Goal: Task Accomplishment & Management: Use online tool/utility

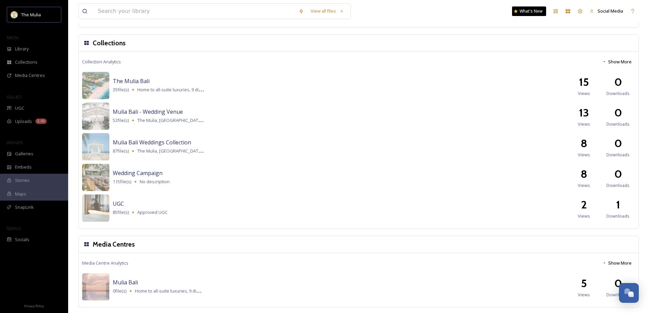
scroll to position [522, 0]
click at [610, 261] on button "Show More" at bounding box center [617, 261] width 36 height 13
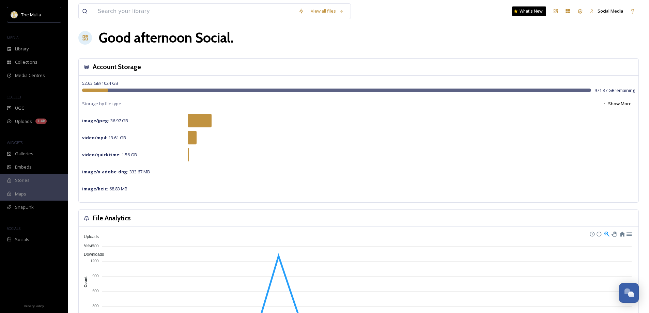
scroll to position [0, 0]
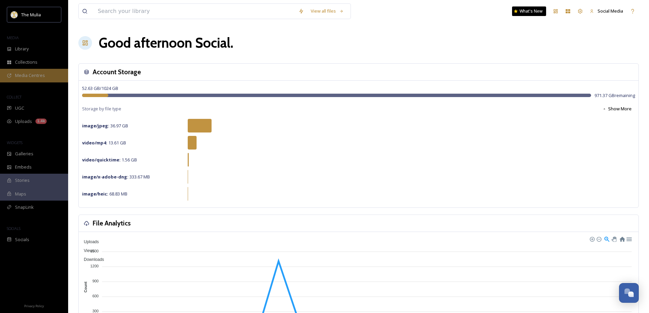
click at [29, 74] on span "Media Centres" at bounding box center [30, 75] width 30 height 6
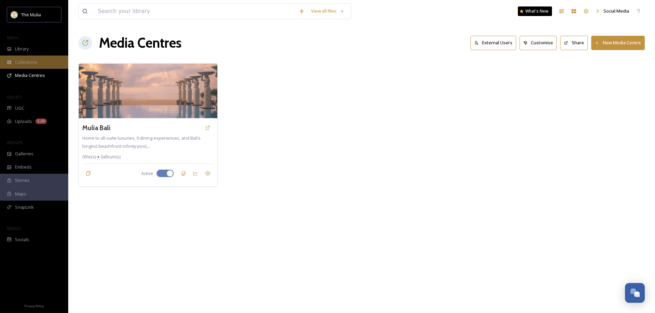
click at [24, 59] on div "Collections" at bounding box center [34, 62] width 68 height 13
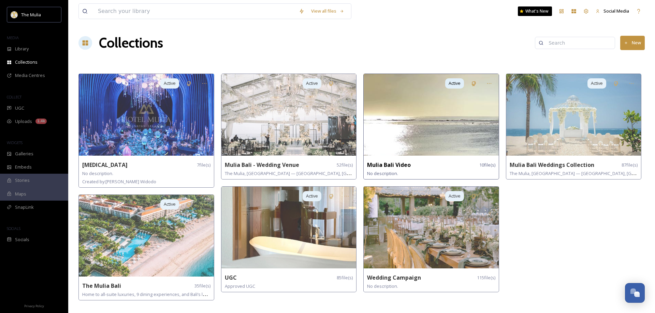
click at [389, 162] on strong "Mulia Bali Video" at bounding box center [389, 165] width 44 height 8
click at [491, 84] on icon at bounding box center [488, 83] width 5 height 5
click at [472, 111] on span "Share" at bounding box center [469, 111] width 12 height 6
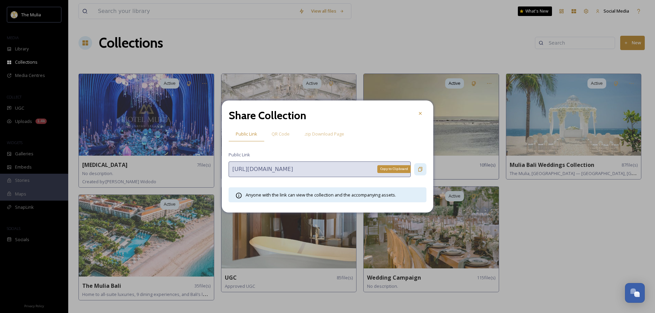
click at [419, 169] on icon at bounding box center [419, 169] width 5 height 5
click at [422, 112] on icon at bounding box center [419, 113] width 5 height 5
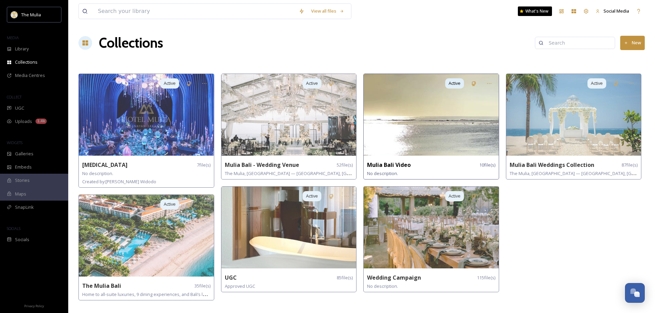
click at [410, 126] on img at bounding box center [430, 115] width 135 height 82
click at [403, 160] on div "Mulia Bali Video 10 file(s) No description." at bounding box center [430, 169] width 135 height 20
click at [453, 98] on img at bounding box center [430, 115] width 135 height 82
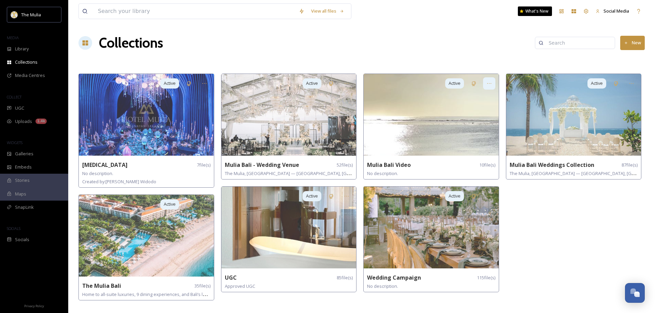
click at [488, 83] on icon at bounding box center [488, 83] width 5 height 5
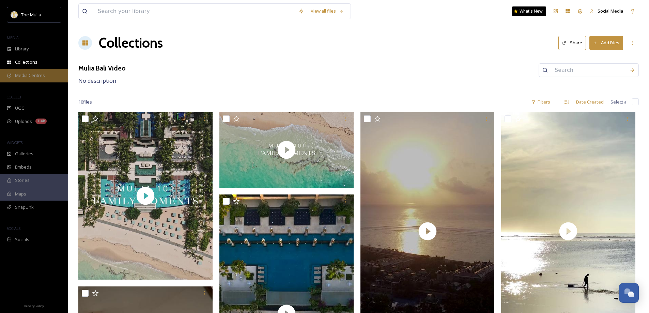
click at [40, 74] on span "Media Centres" at bounding box center [30, 75] width 30 height 6
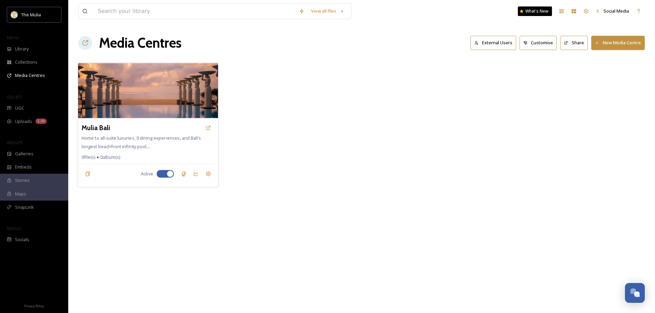
click at [136, 108] on img at bounding box center [148, 90] width 140 height 55
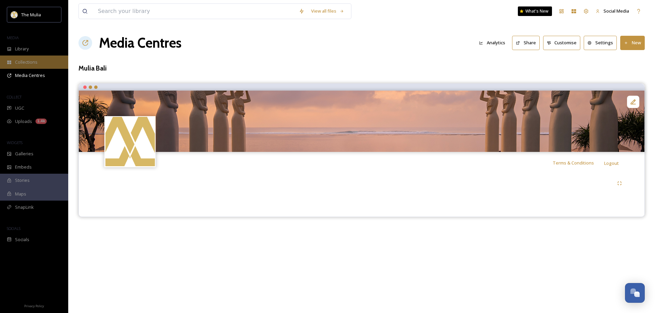
click at [24, 61] on span "Collections" at bounding box center [26, 62] width 23 height 6
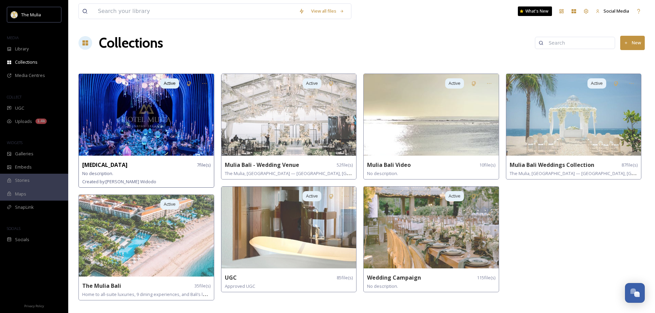
click at [149, 135] on img at bounding box center [146, 115] width 135 height 82
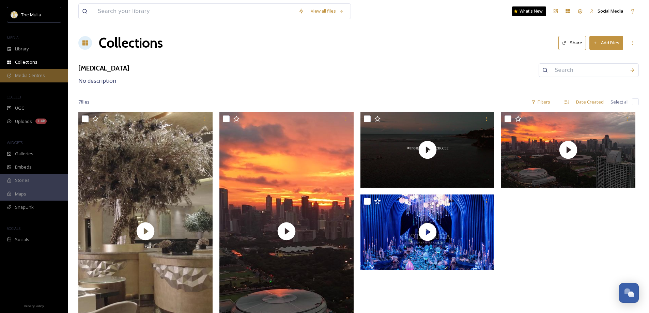
click at [33, 74] on span "Media Centres" at bounding box center [30, 75] width 30 height 6
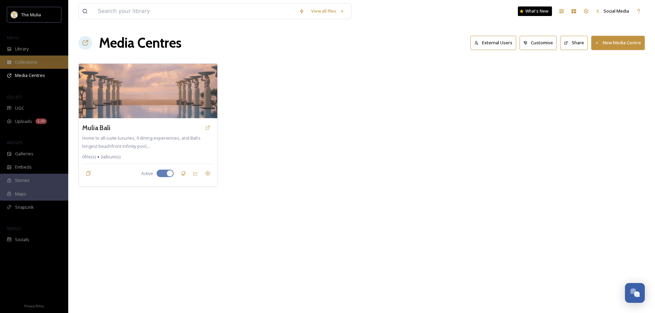
click at [27, 65] on span "Collections" at bounding box center [26, 62] width 23 height 6
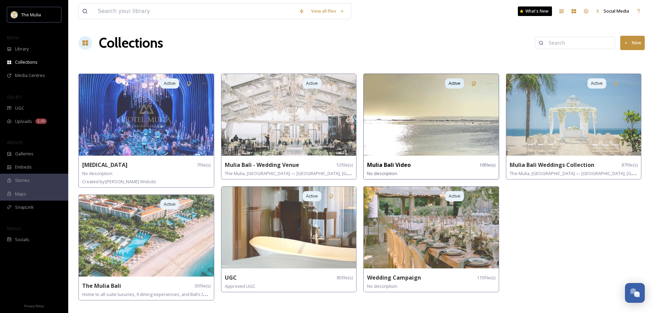
click at [435, 129] on img at bounding box center [430, 115] width 135 height 82
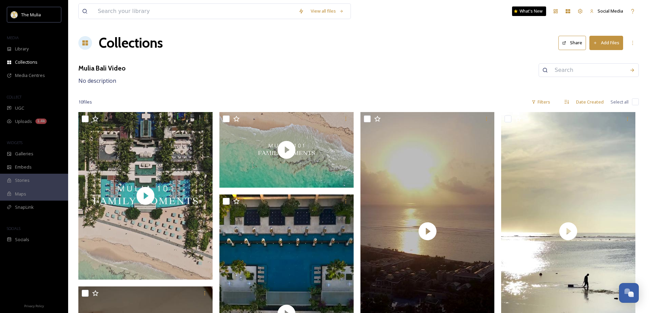
click at [612, 43] on button "Add Files" at bounding box center [607, 43] width 34 height 14
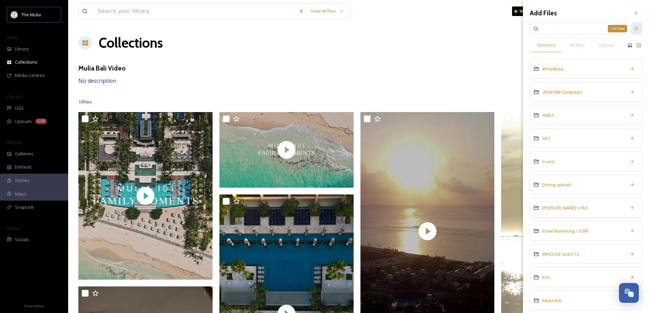
click at [631, 29] on div "List View" at bounding box center [637, 29] width 12 height 12
click at [634, 30] on icon at bounding box center [636, 29] width 4 height 4
click at [635, 30] on icon at bounding box center [637, 29] width 4 height 4
click at [635, 11] on div at bounding box center [636, 13] width 12 height 12
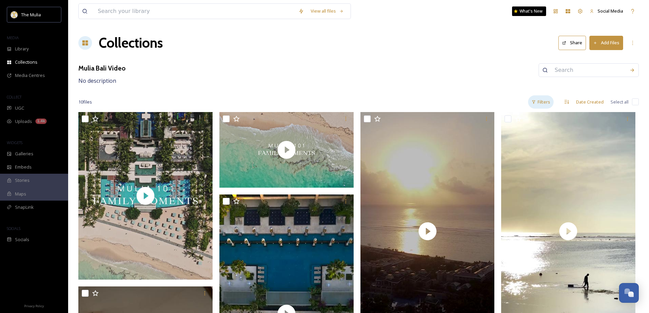
click at [548, 101] on div "Filters" at bounding box center [541, 101] width 26 height 13
click at [466, 79] on div "Mulia Bali Video No description" at bounding box center [358, 74] width 561 height 22
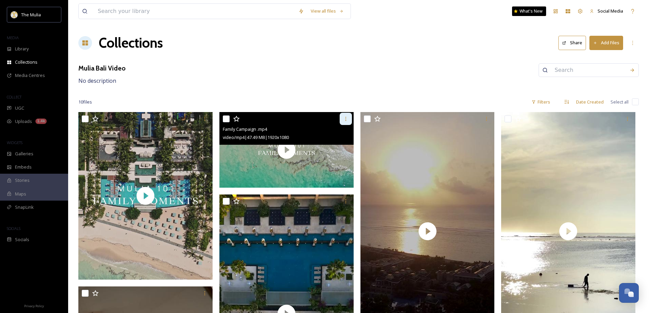
click at [349, 118] on div at bounding box center [346, 119] width 12 height 12
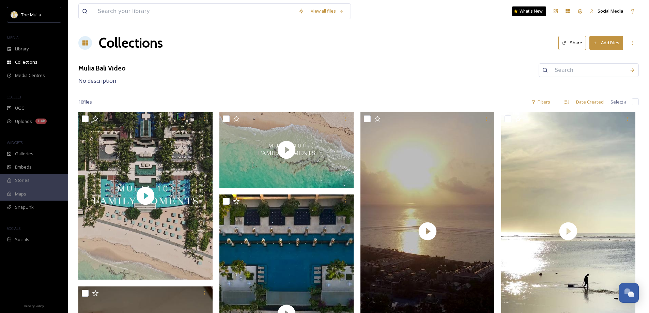
click at [606, 44] on button "Add Files" at bounding box center [607, 43] width 34 height 14
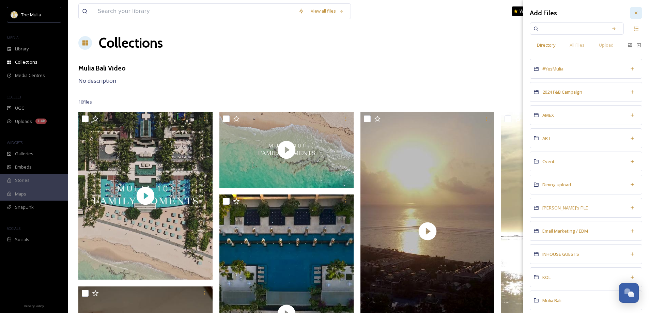
click at [634, 15] on icon at bounding box center [636, 12] width 5 height 5
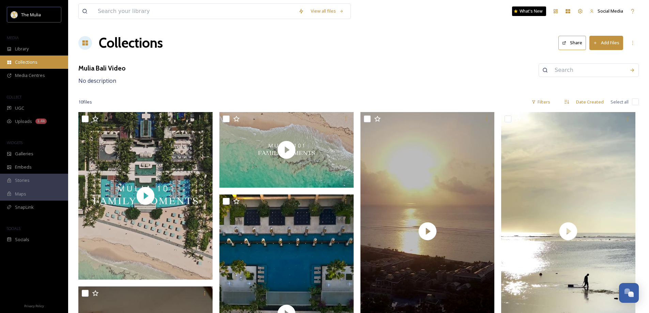
click at [28, 65] on span "Collections" at bounding box center [26, 62] width 23 height 6
